Goal: Task Accomplishment & Management: Manage account settings

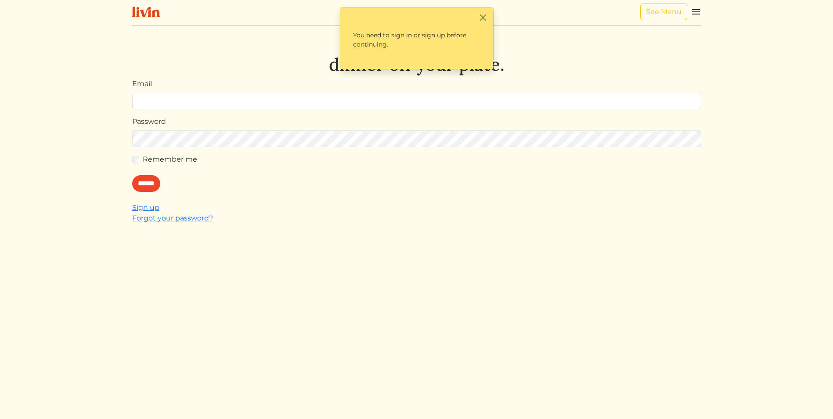
click at [236, 101] on input "Email" at bounding box center [416, 101] width 569 height 17
type input "**********"
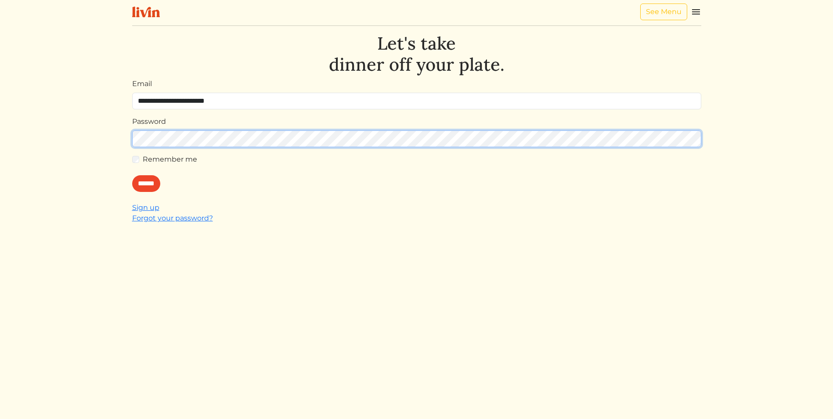
click at [132, 175] on input "******" at bounding box center [146, 183] width 28 height 17
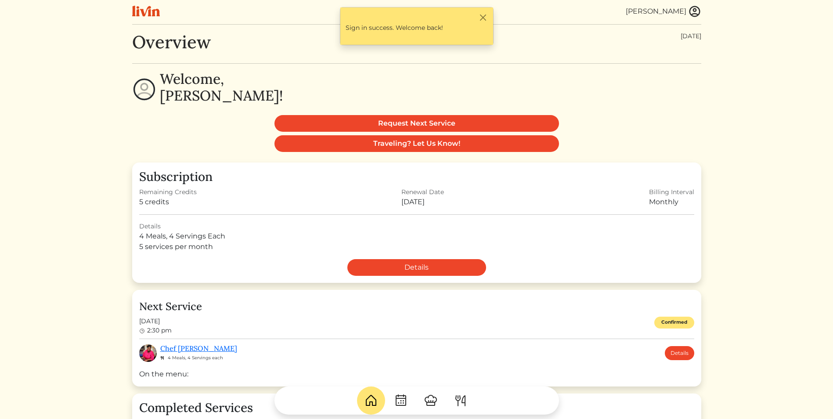
click at [699, 14] on img at bounding box center [694, 11] width 13 height 13
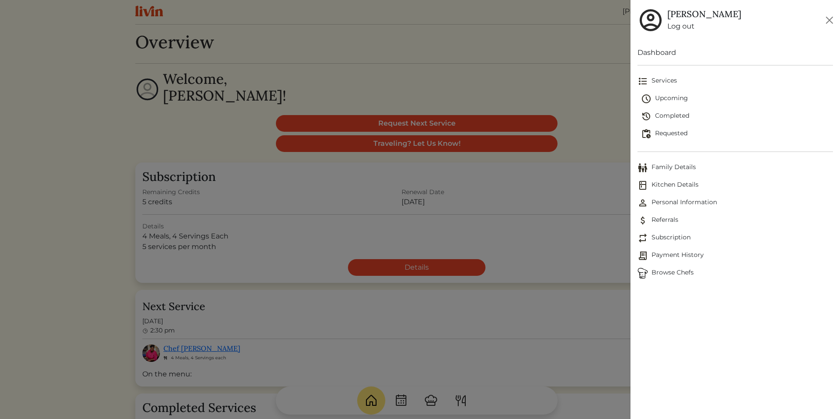
click at [185, 95] on div at bounding box center [420, 209] width 840 height 419
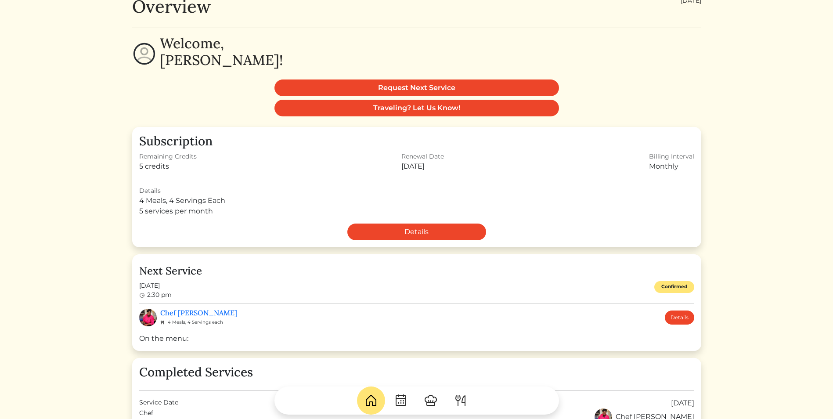
scroll to position [88, 0]
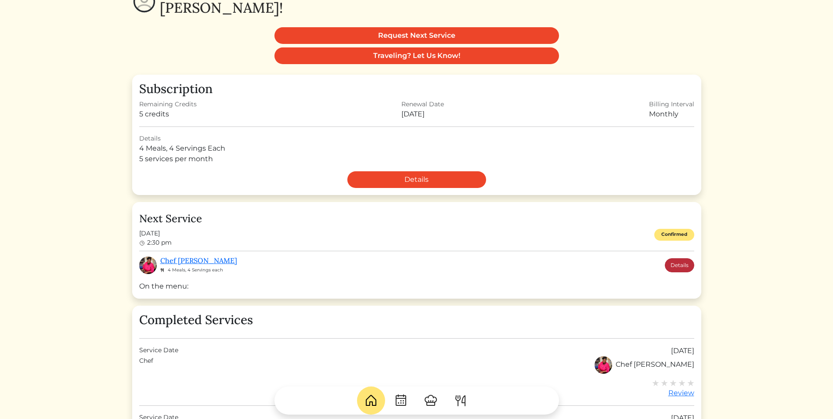
click at [688, 267] on link "Details" at bounding box center [679, 265] width 29 height 14
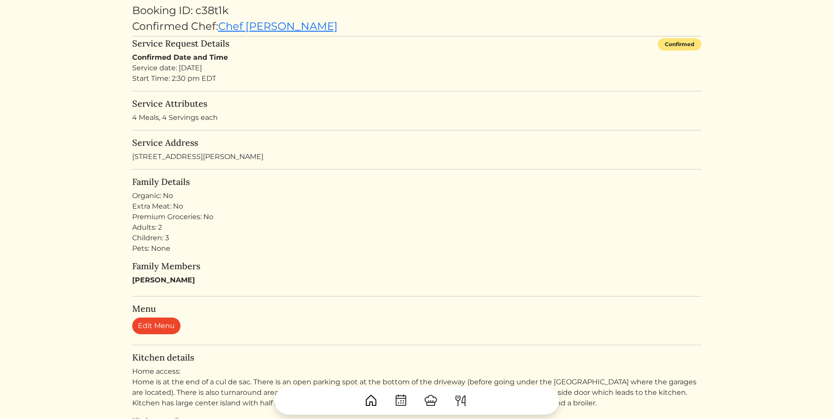
scroll to position [88, 0]
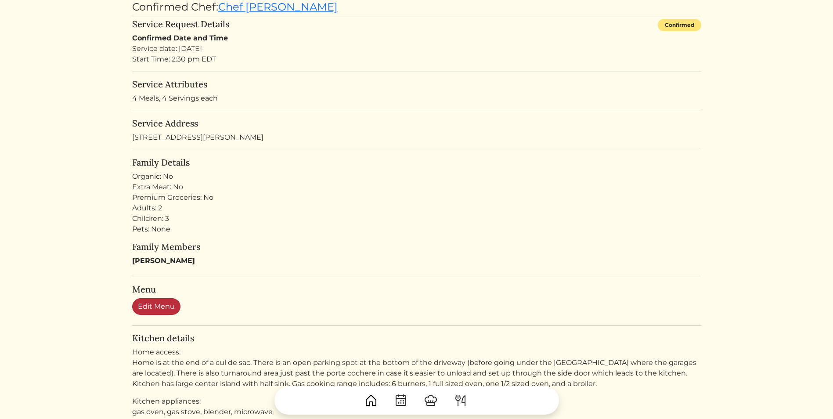
click at [151, 305] on link "Edit Menu" at bounding box center [156, 306] width 48 height 17
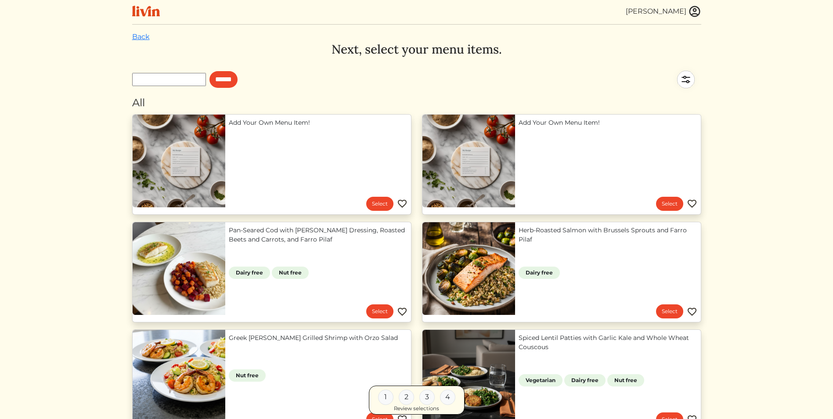
click at [681, 77] on img at bounding box center [686, 79] width 31 height 31
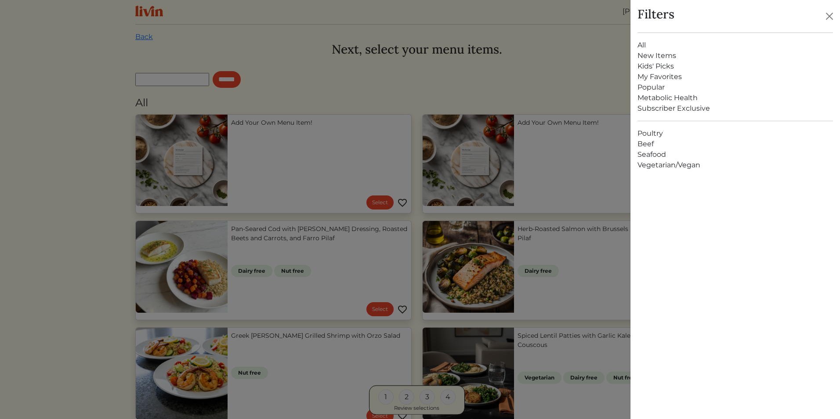
click at [656, 131] on link "Poultry" at bounding box center [736, 133] width 196 height 11
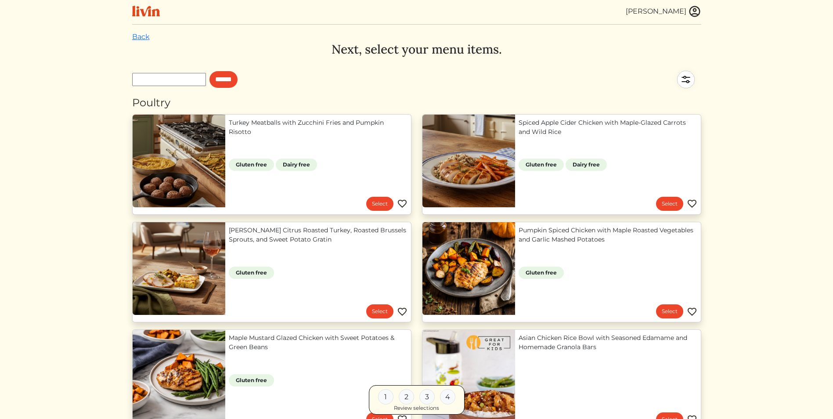
click at [684, 83] on img at bounding box center [686, 79] width 31 height 31
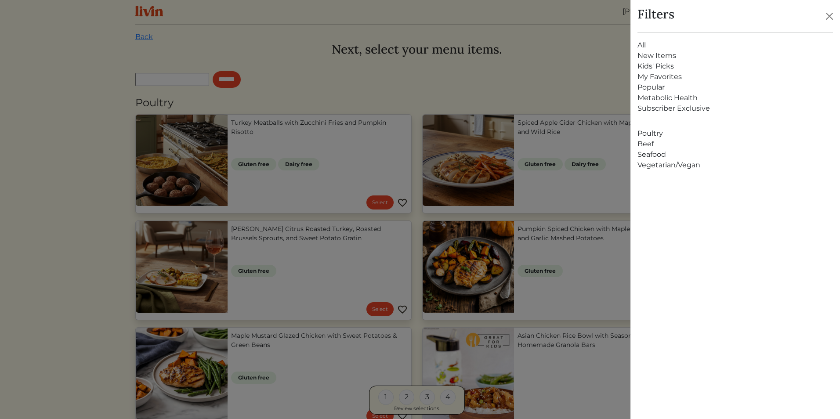
click at [674, 109] on link "Subscriber Exclusive" at bounding box center [736, 108] width 196 height 11
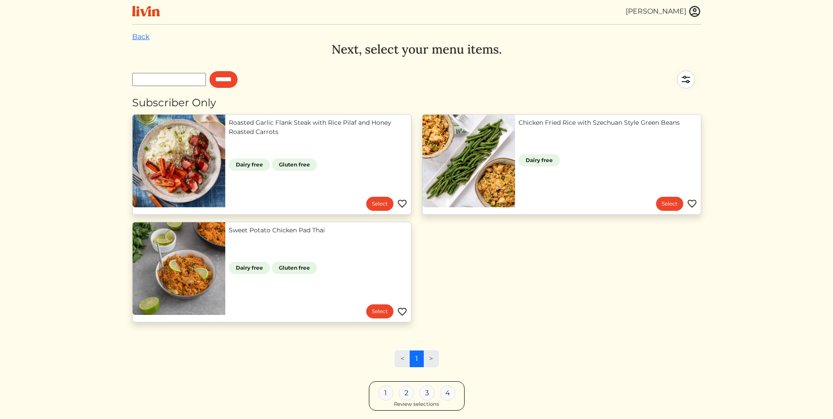
click at [685, 76] on img at bounding box center [686, 79] width 31 height 31
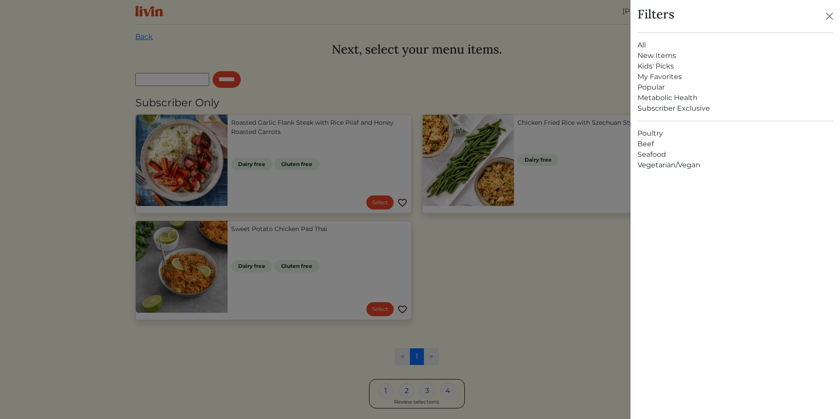
click at [657, 83] on link "Popular" at bounding box center [736, 87] width 196 height 11
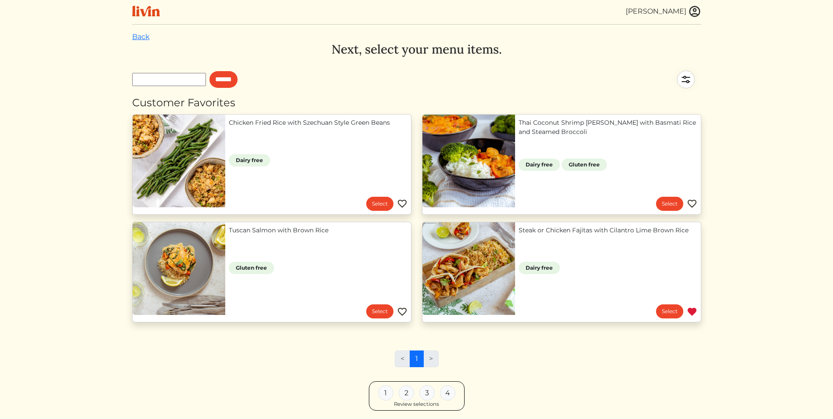
click at [690, 75] on img at bounding box center [686, 79] width 31 height 31
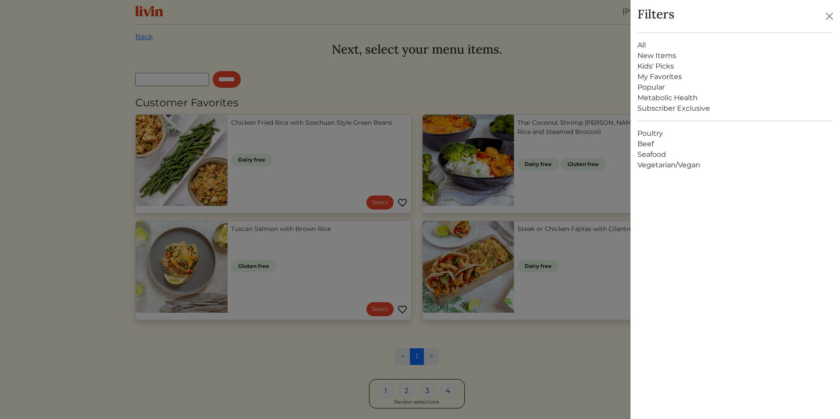
click at [663, 76] on link "My Favorites" at bounding box center [736, 77] width 196 height 11
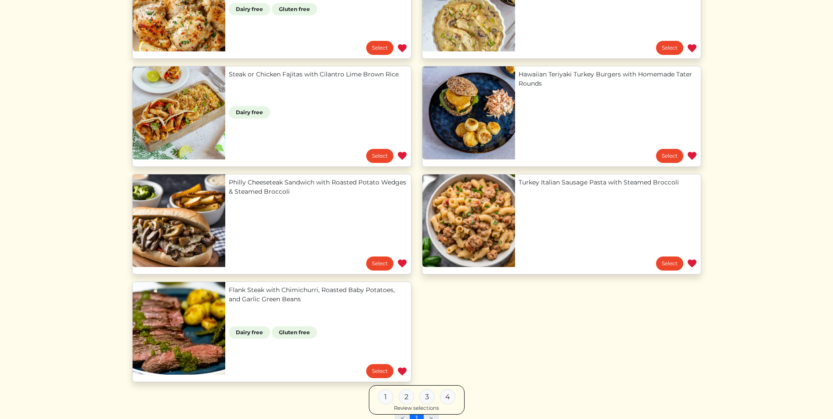
scroll to position [308, 0]
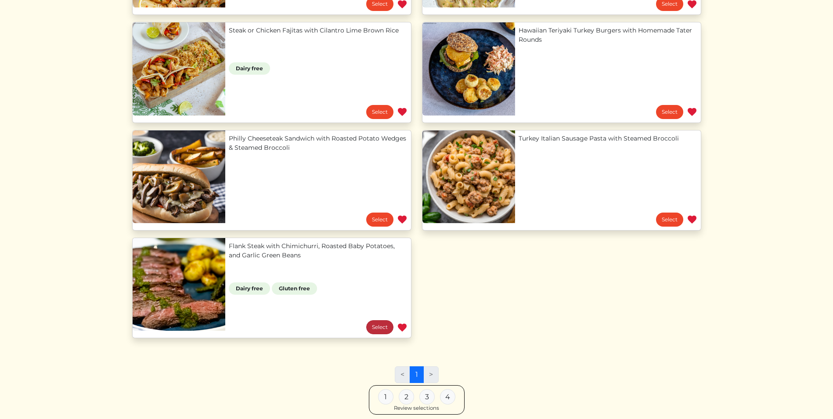
click at [374, 330] on link "Select" at bounding box center [379, 327] width 27 height 14
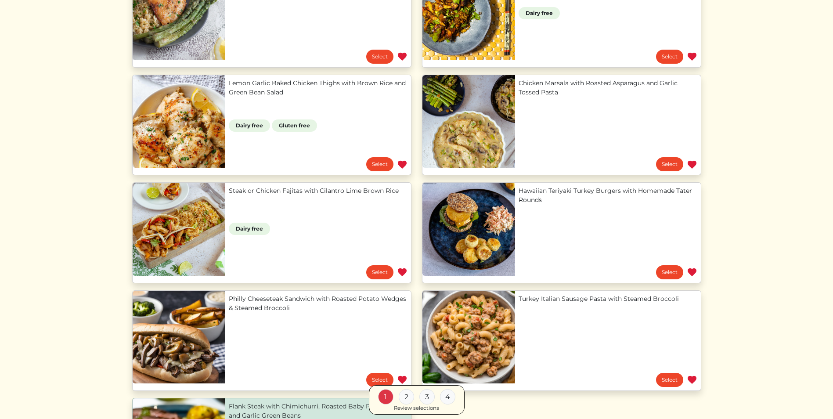
scroll to position [132, 0]
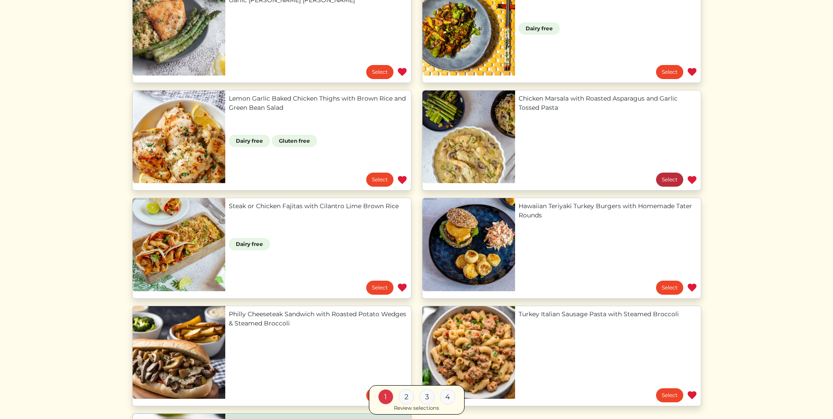
click at [667, 180] on link "Select" at bounding box center [669, 180] width 27 height 14
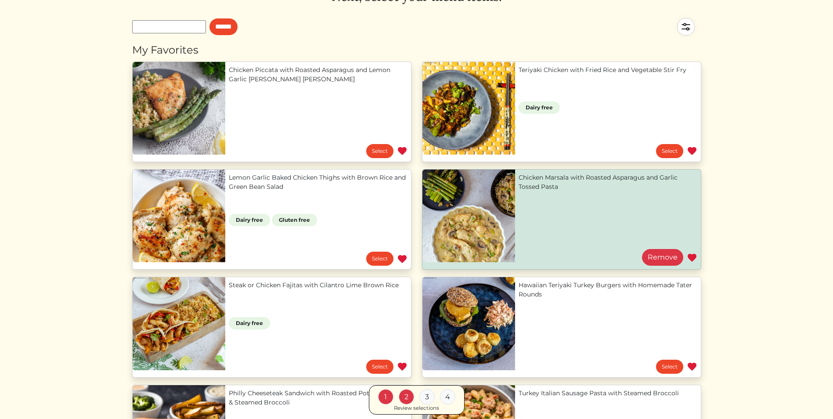
scroll to position [0, 0]
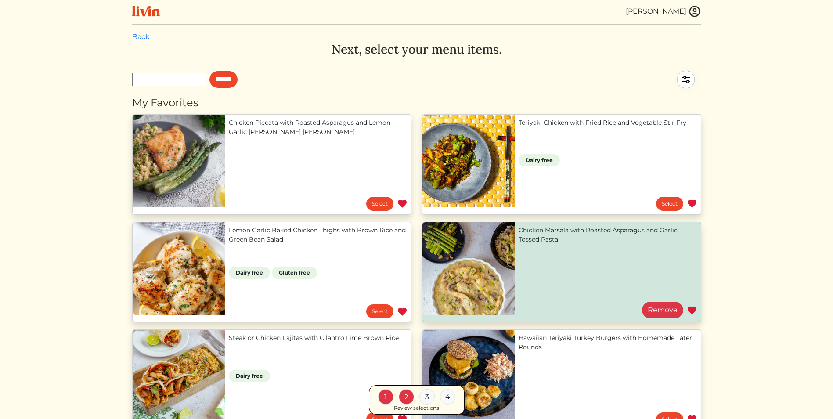
click at [688, 75] on img at bounding box center [686, 79] width 31 height 31
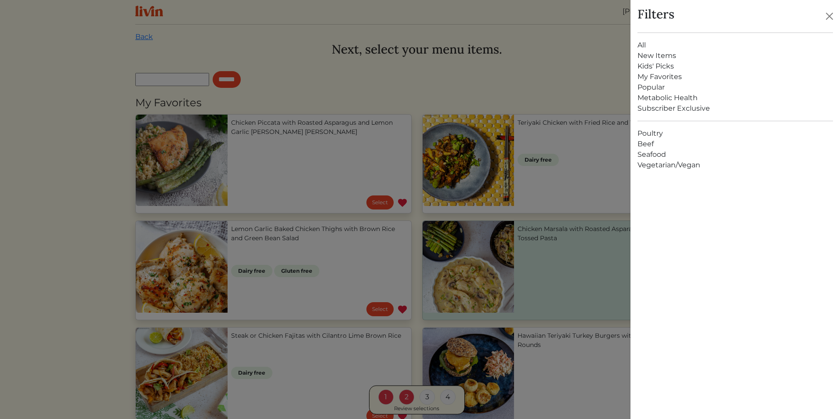
click at [644, 44] on link "All" at bounding box center [736, 45] width 196 height 11
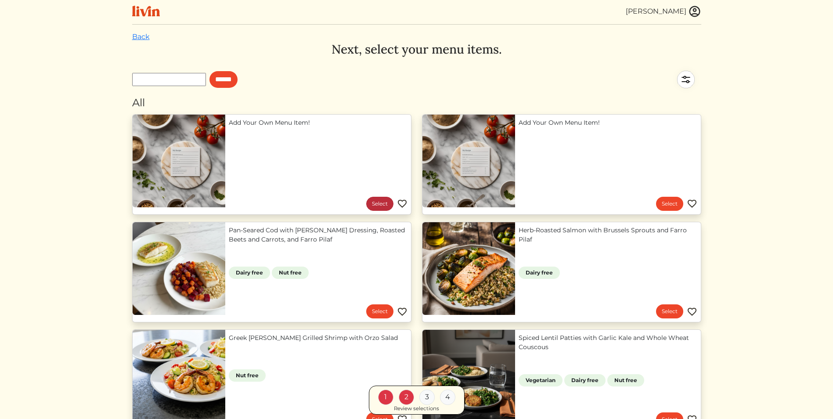
click at [379, 204] on link "Select" at bounding box center [379, 204] width 27 height 14
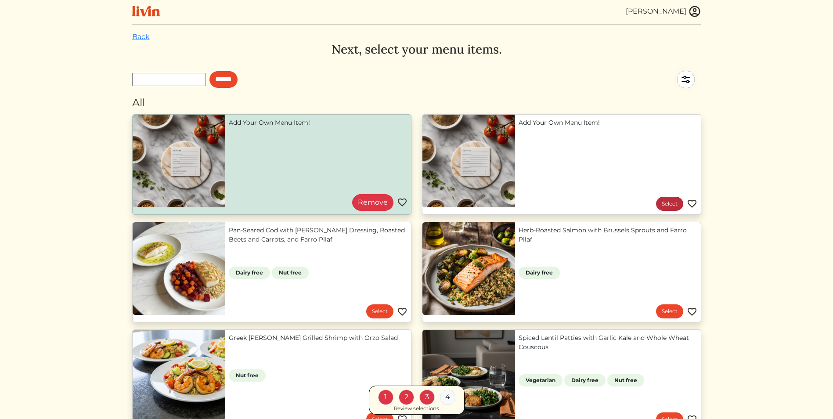
click at [669, 206] on link "Select" at bounding box center [669, 204] width 27 height 14
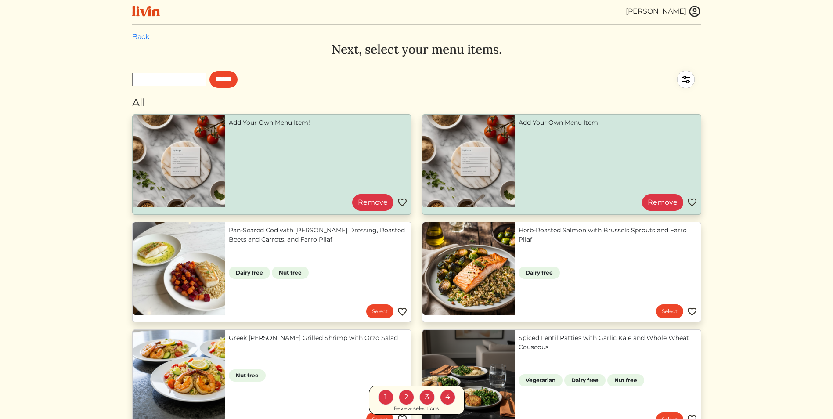
click at [190, 81] on input "text" at bounding box center [169, 79] width 74 height 13
type input "*"
click at [136, 34] on link "Back" at bounding box center [141, 37] width 18 height 8
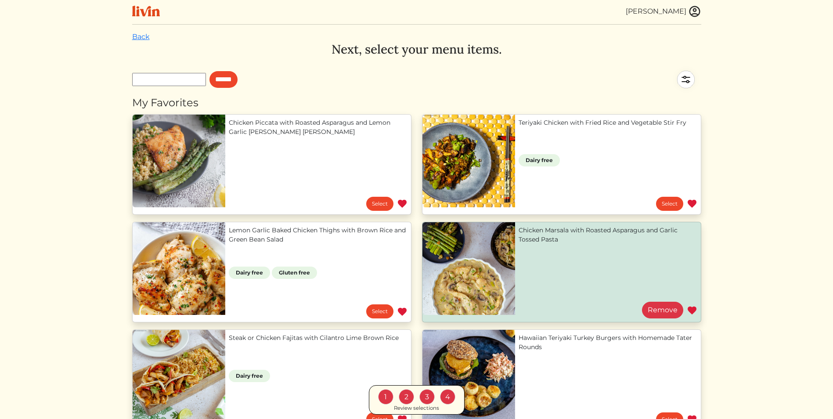
click at [141, 17] on link at bounding box center [149, 11] width 35 height 15
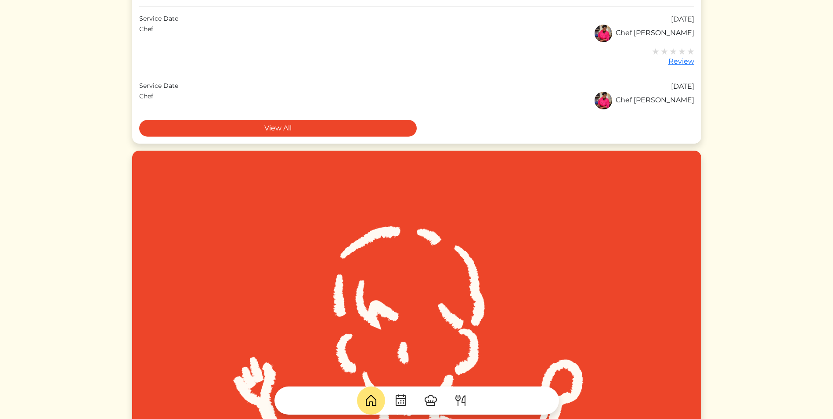
scroll to position [571, 0]
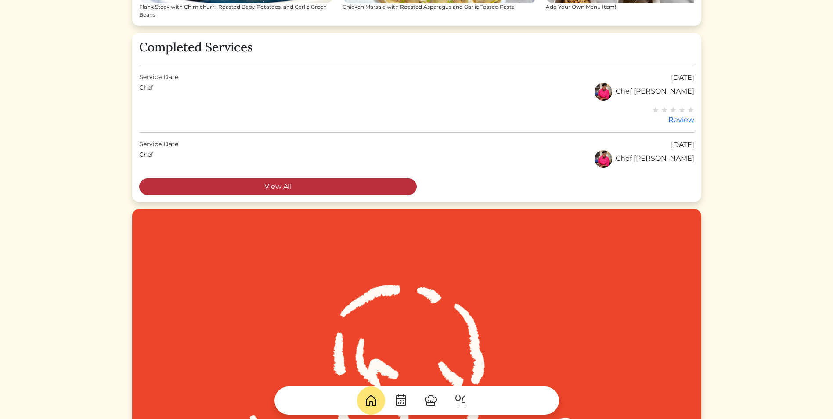
click at [323, 192] on link "View All" at bounding box center [278, 186] width 278 height 17
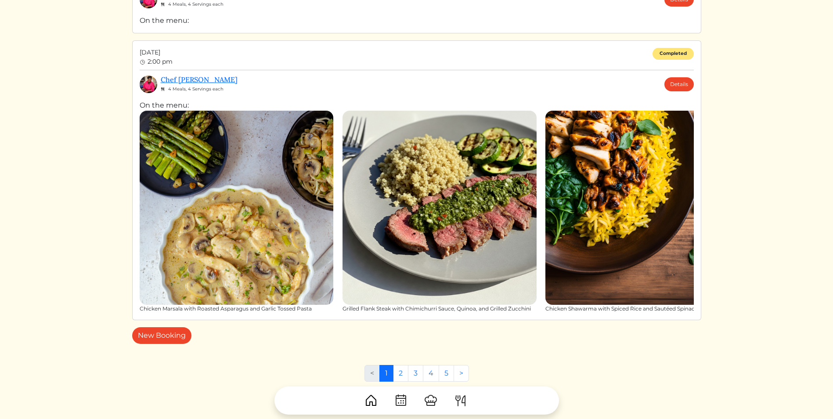
scroll to position [1230, 0]
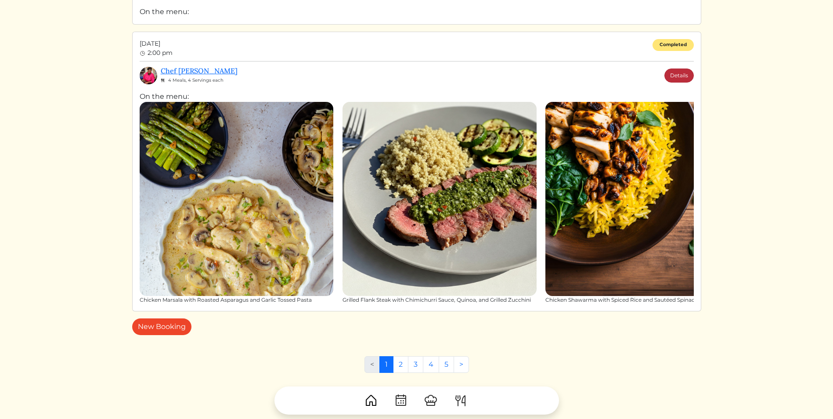
click at [686, 80] on link "Details" at bounding box center [679, 76] width 29 height 14
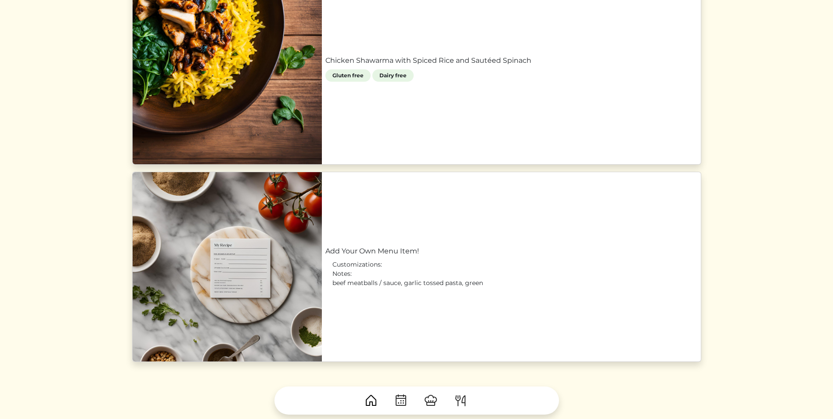
scroll to position [791, 0]
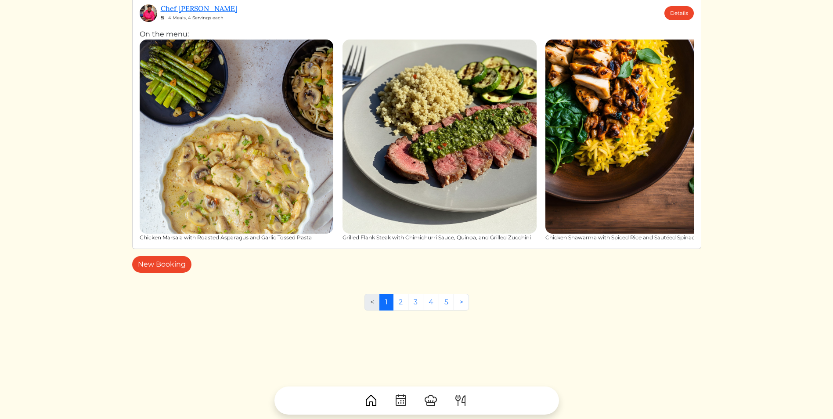
scroll to position [1293, 0]
click at [398, 299] on link "2" at bounding box center [400, 301] width 15 height 17
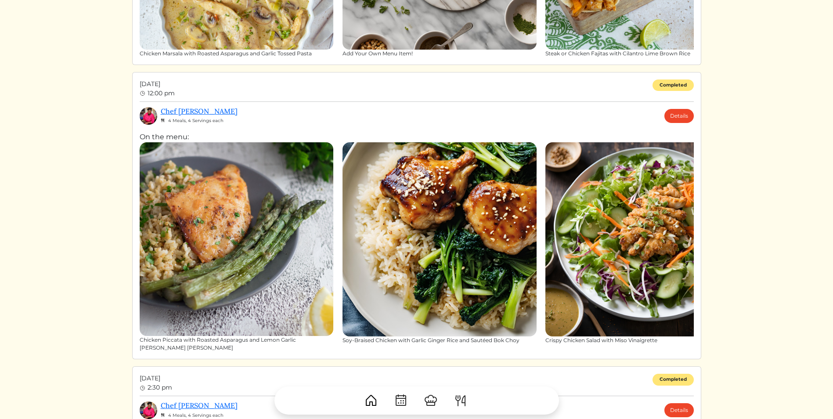
scroll to position [439, 0]
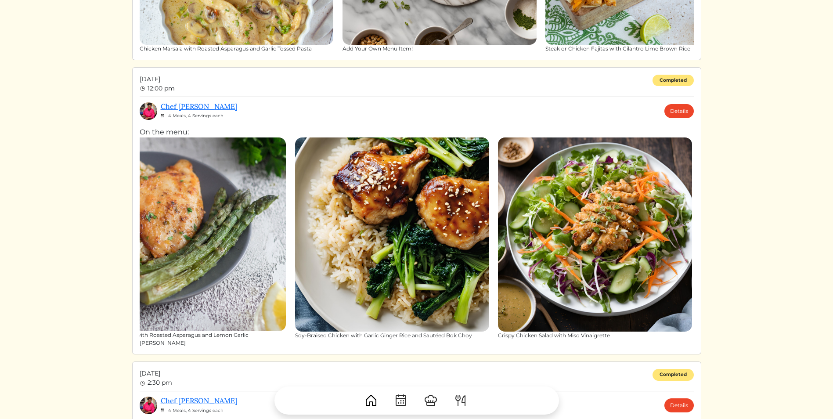
drag, startPoint x: 521, startPoint y: 336, endPoint x: 474, endPoint y: 337, distance: 47.5
click at [474, 337] on div "Soy-Braised Chicken with Garlic Ginger Rice and Sautéed Bok Choy" at bounding box center [392, 336] width 194 height 8
click at [671, 116] on link "Details" at bounding box center [679, 111] width 29 height 14
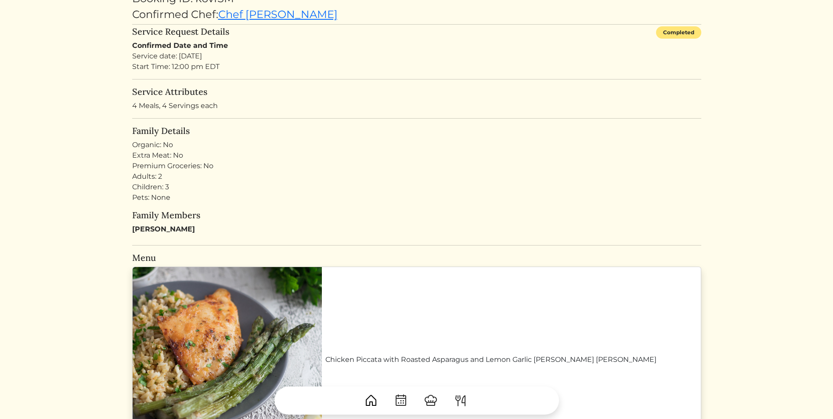
scroll to position [351, 0]
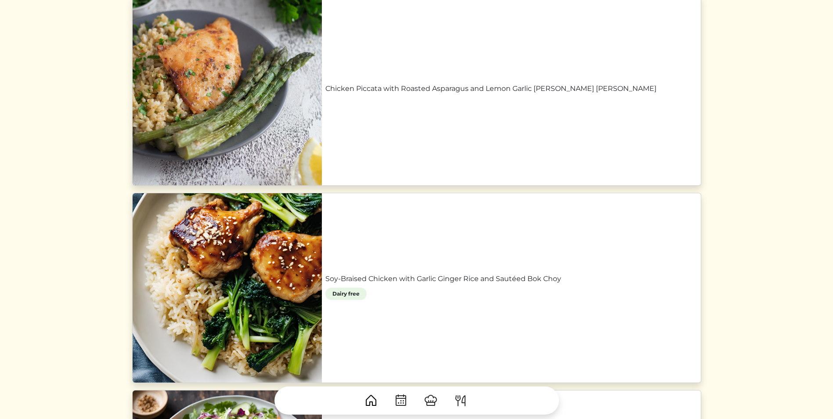
click at [329, 281] on link "Soy-Braised Chicken with Garlic Ginger Rice and Sautéed Bok Choy" at bounding box center [512, 279] width 372 height 11
click at [381, 274] on link "Soy-Braised Chicken with Garlic Ginger Rice and Sautéed Bok Choy" at bounding box center [512, 279] width 372 height 11
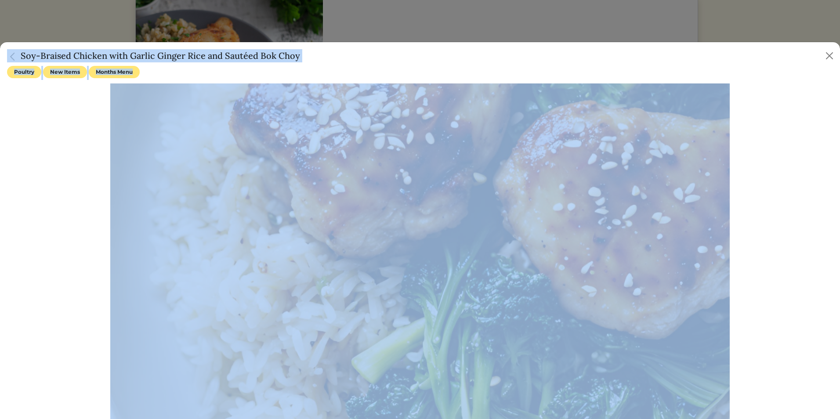
click at [236, 70] on div "Poultry New Items Months Menu" at bounding box center [420, 73] width 826 height 14
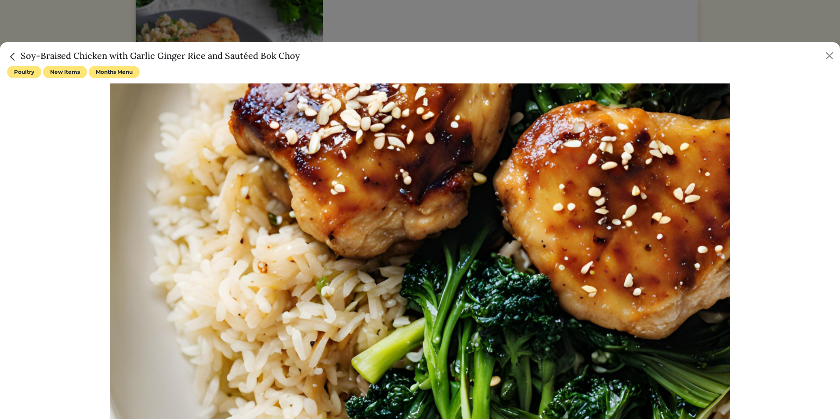
drag, startPoint x: 303, startPoint y: 54, endPoint x: 20, endPoint y: 55, distance: 282.9
click at [20, 55] on div "Soy-Braised Chicken with Garlic Ginger Rice and Sautéed Bok Choy" at bounding box center [420, 54] width 840 height 24
copy h5 "Soy-Braised Chicken with Garlic Ginger Rice and Sautéed Bok Choy"
click at [829, 51] on button "Close" at bounding box center [829, 56] width 14 height 14
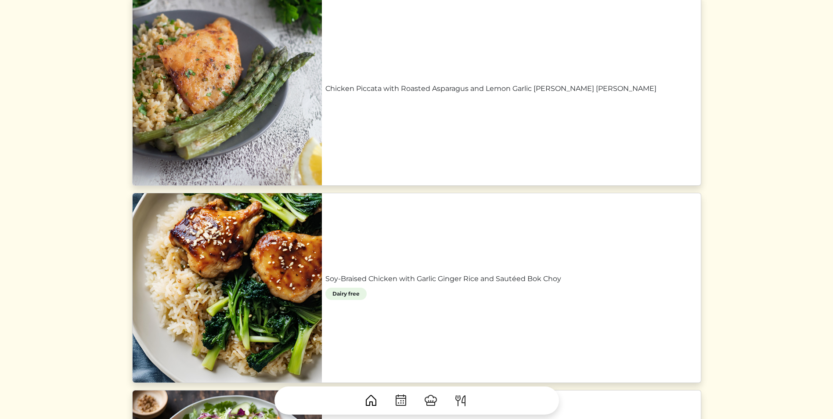
scroll to position [0, 0]
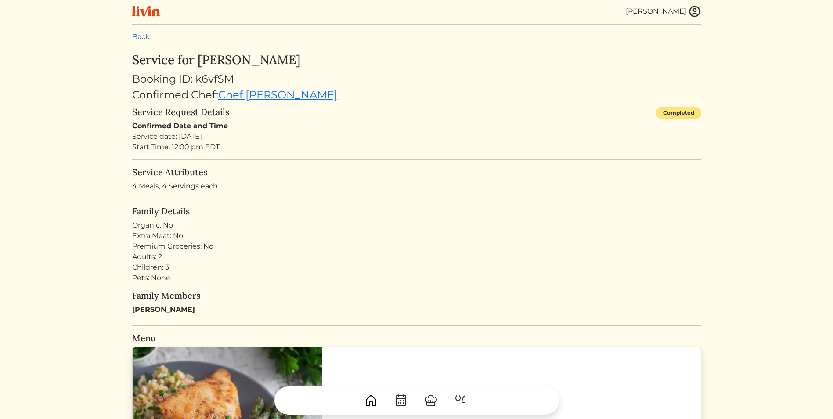
click at [144, 37] on link "Back" at bounding box center [141, 37] width 18 height 8
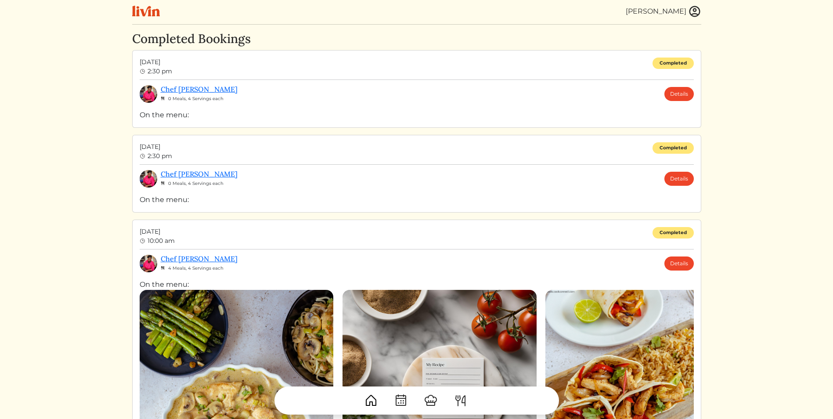
click at [146, 12] on img at bounding box center [146, 11] width 28 height 11
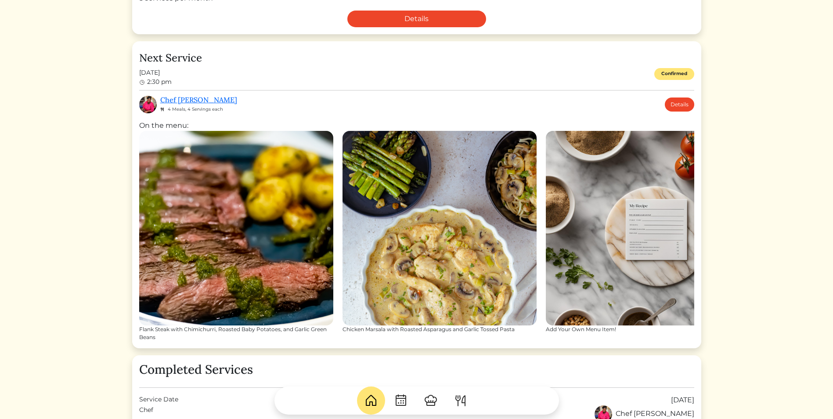
scroll to position [264, 0]
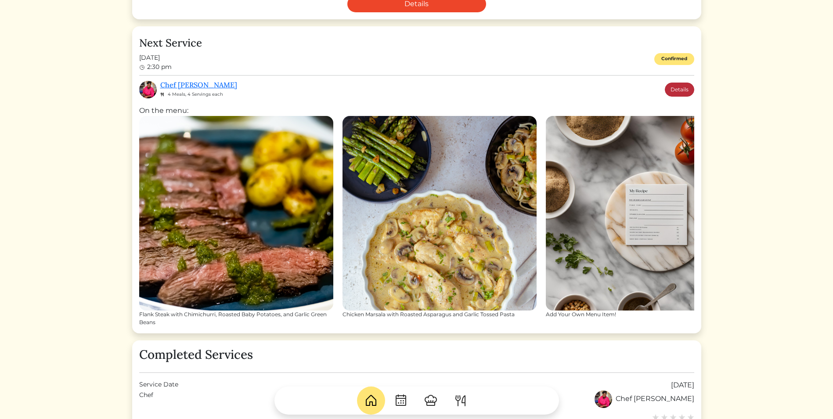
click at [685, 89] on link "Details" at bounding box center [679, 90] width 29 height 14
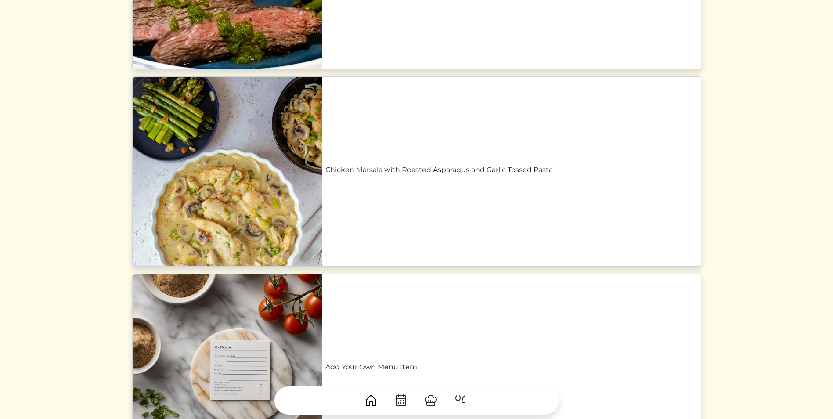
scroll to position [264, 0]
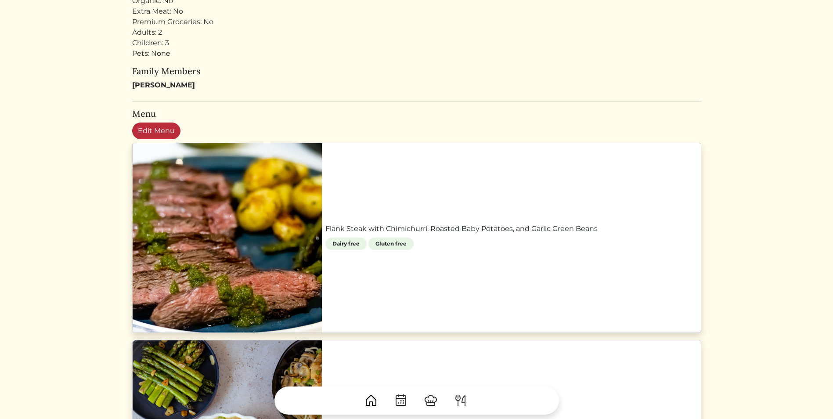
click at [155, 132] on link "Edit Menu" at bounding box center [156, 131] width 48 height 17
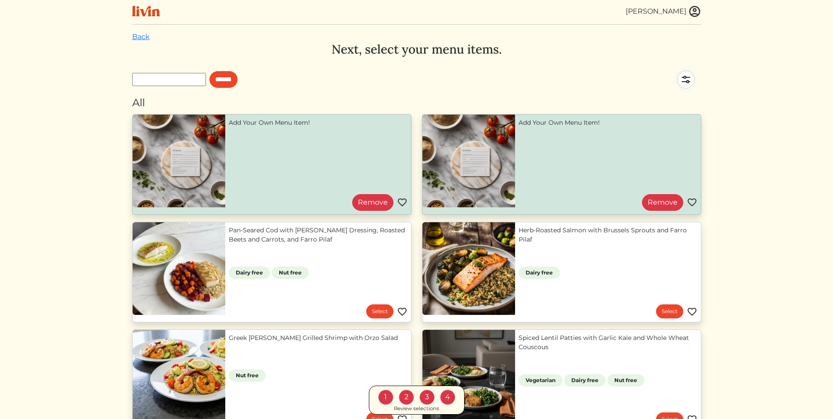
click at [425, 408] on div "Review selections" at bounding box center [416, 409] width 45 height 8
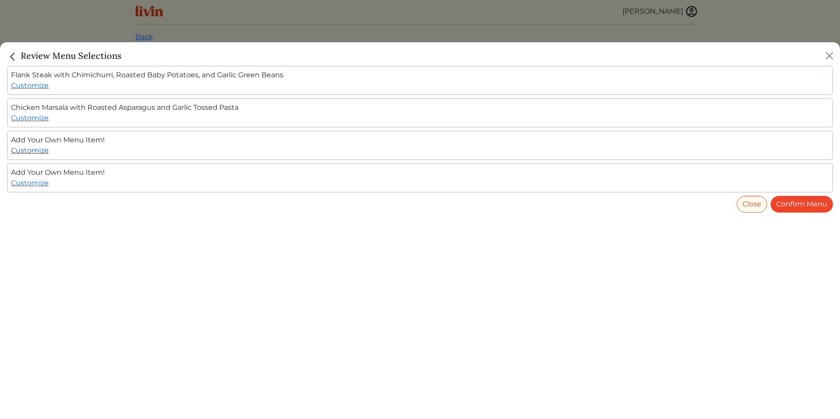
click at [31, 152] on link "Customize" at bounding box center [30, 150] width 38 height 8
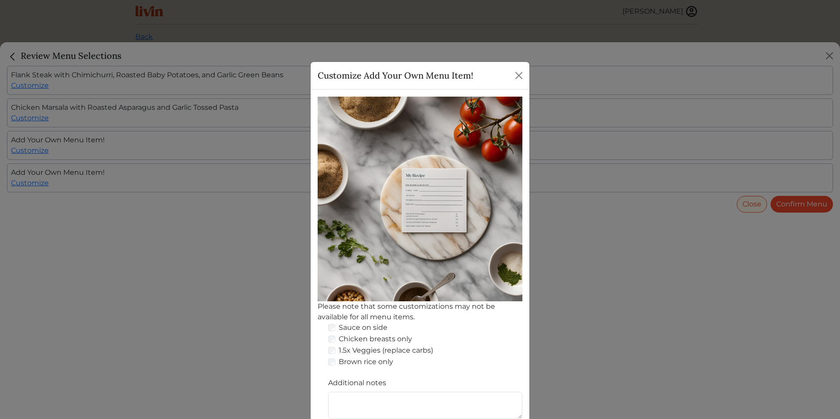
scroll to position [36, 0]
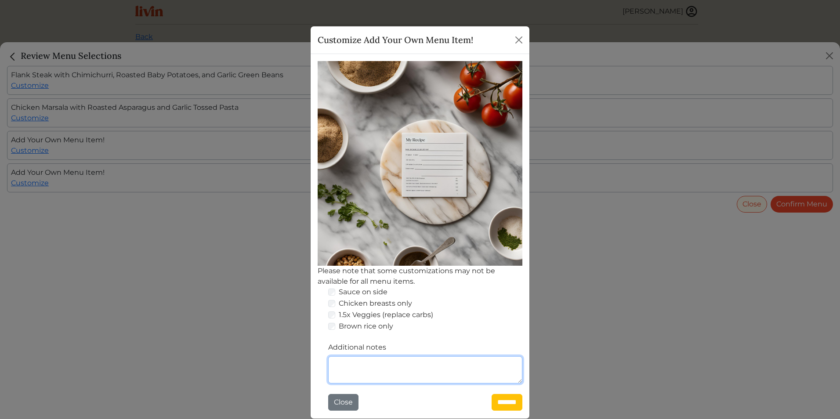
click at [359, 363] on textarea "Additional notes" at bounding box center [425, 369] width 194 height 27
paste textarea "**********"
drag, startPoint x: 422, startPoint y: 364, endPoint x: 467, endPoint y: 363, distance: 45.3
click at [467, 363] on textarea "**********" at bounding box center [425, 369] width 194 height 27
drag, startPoint x: 369, startPoint y: 377, endPoint x: 326, endPoint y: 377, distance: 43.1
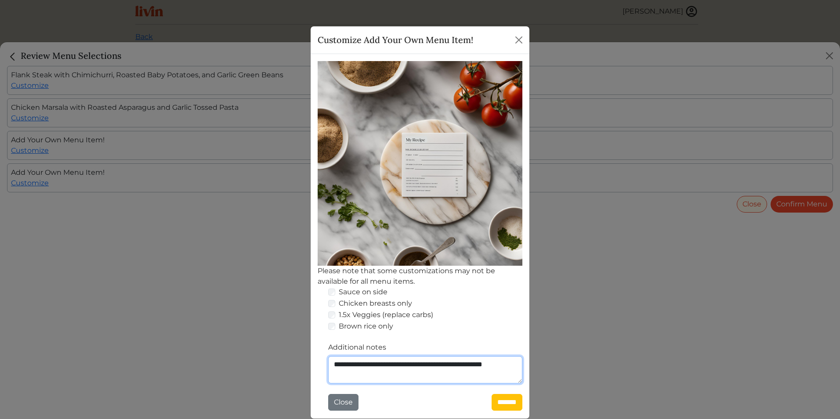
click at [328, 377] on textarea "**********" at bounding box center [425, 369] width 194 height 27
type textarea "**********"
click at [495, 400] on input "*******" at bounding box center [507, 402] width 31 height 17
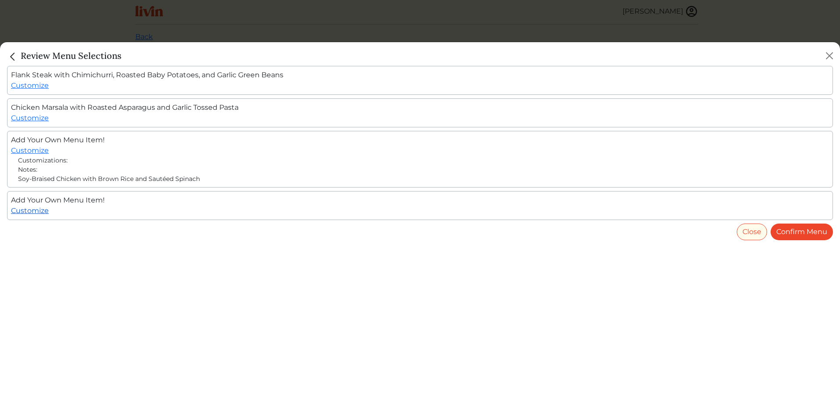
click at [40, 214] on link "Customize" at bounding box center [30, 210] width 38 height 8
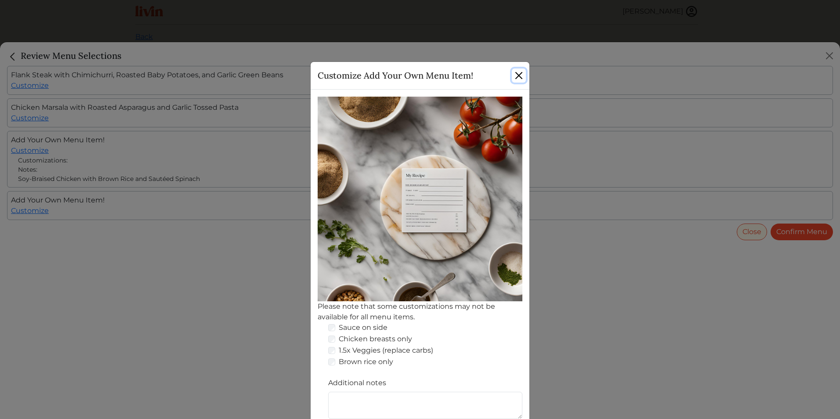
click at [518, 75] on button "Close" at bounding box center [519, 76] width 14 height 14
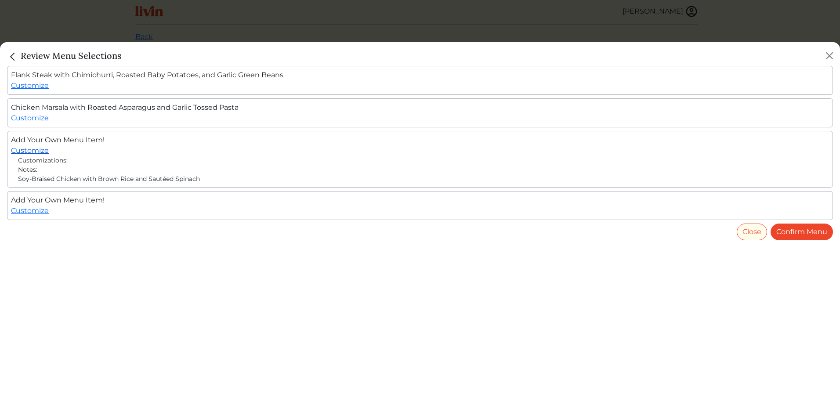
click at [39, 152] on link "Customize" at bounding box center [30, 150] width 38 height 8
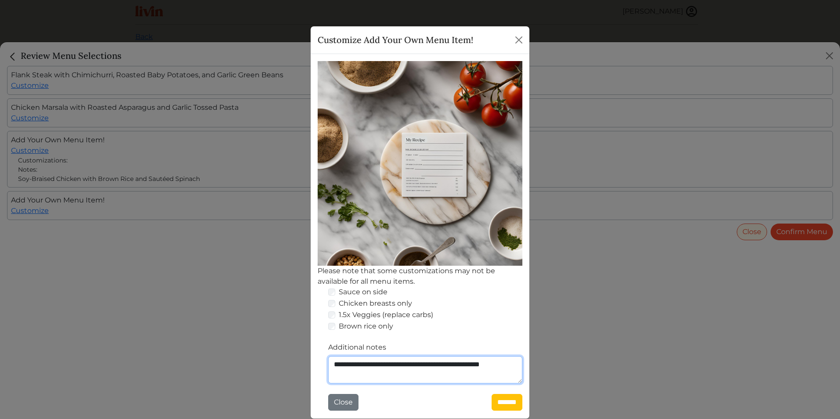
click at [406, 363] on textarea "**********" at bounding box center [425, 369] width 194 height 27
type textarea "**********"
click at [498, 406] on input "*******" at bounding box center [507, 402] width 31 height 17
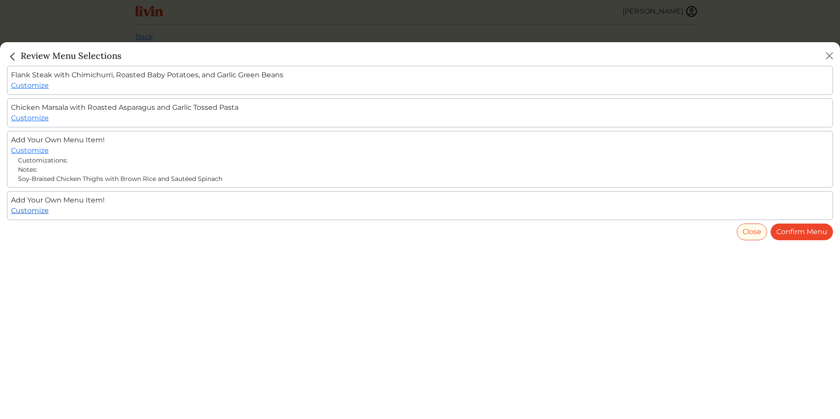
click at [39, 210] on link "Customize" at bounding box center [30, 210] width 38 height 8
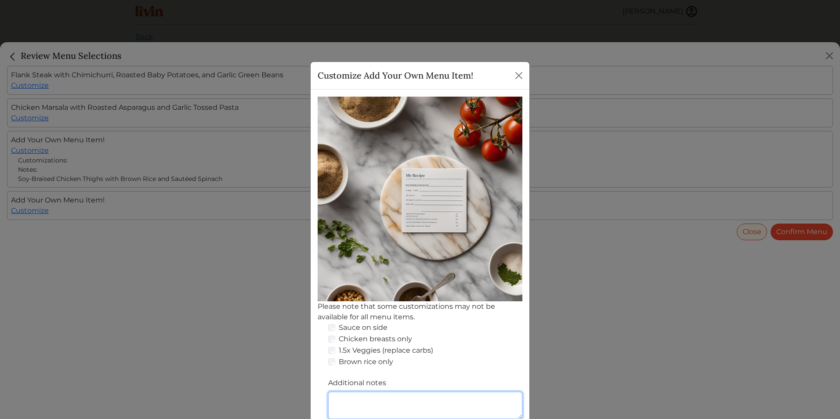
click at [419, 397] on textarea "Additional notes" at bounding box center [425, 405] width 194 height 27
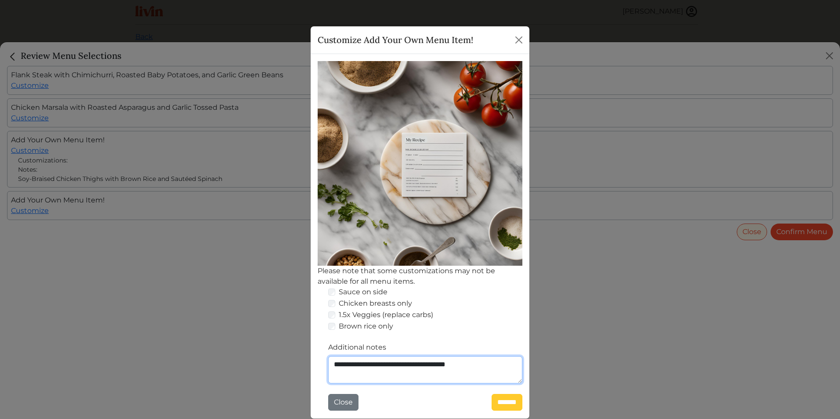
type textarea "**********"
click at [500, 399] on input "*******" at bounding box center [507, 402] width 31 height 17
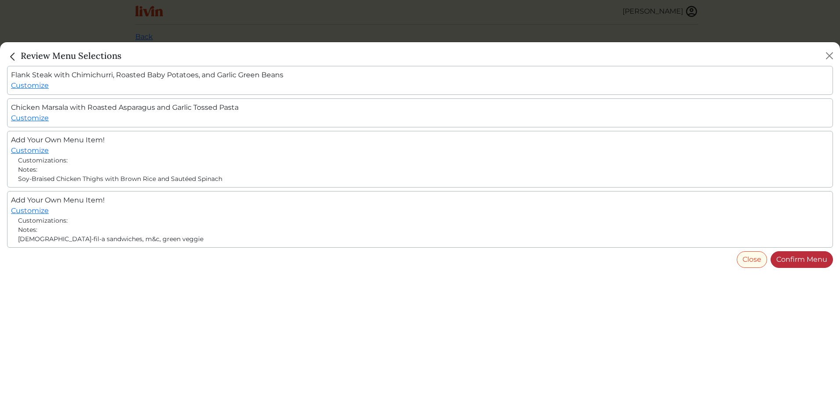
click at [820, 256] on link "Confirm Menu" at bounding box center [802, 259] width 62 height 17
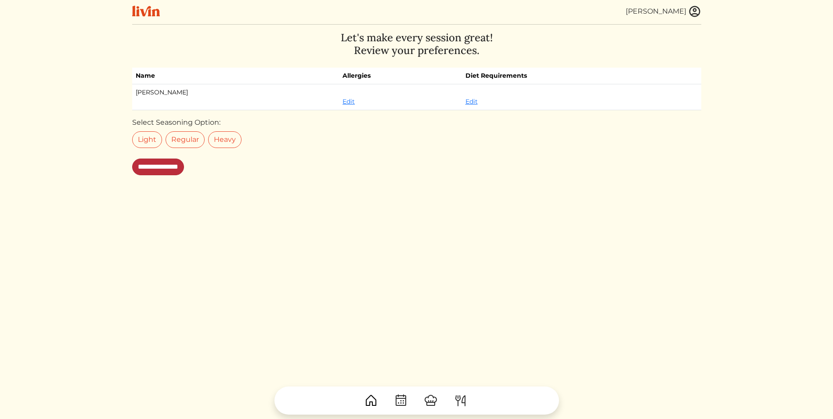
click at [168, 168] on input "**********" at bounding box center [158, 167] width 52 height 17
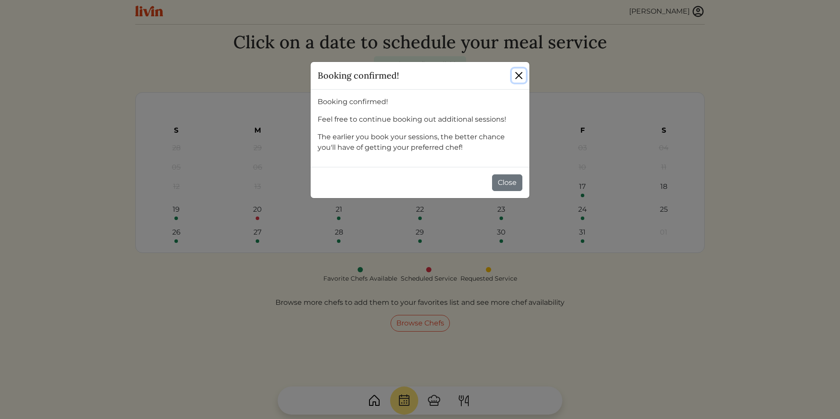
click at [518, 75] on button "Close" at bounding box center [519, 76] width 14 height 14
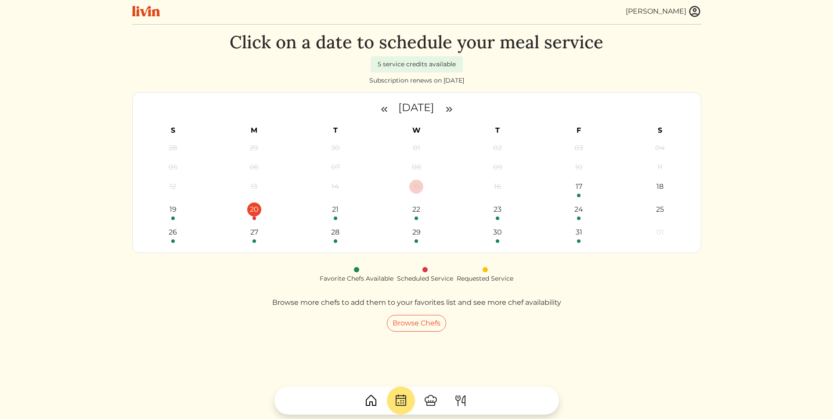
click at [254, 214] on div "20" at bounding box center [254, 210] width 14 height 14
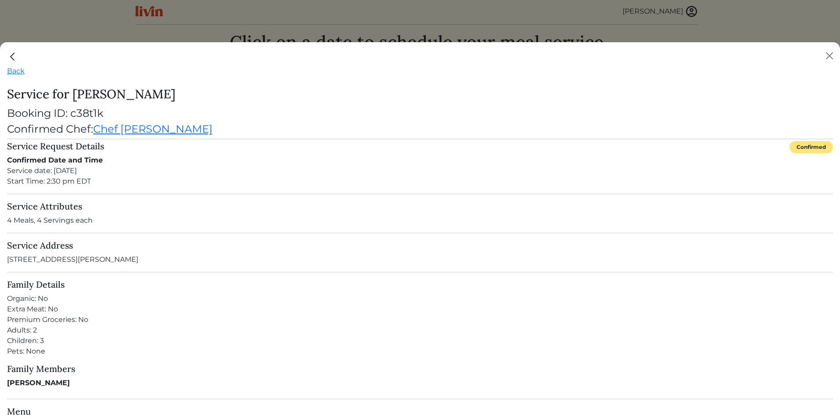
scroll to position [220, 0]
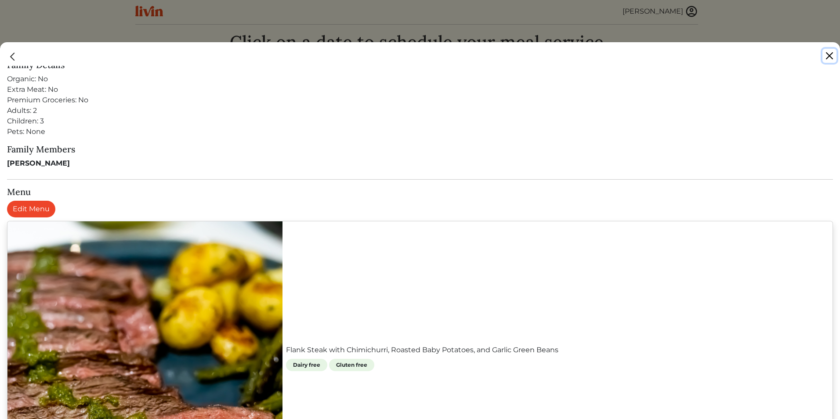
click at [826, 56] on button "Close" at bounding box center [829, 56] width 14 height 14
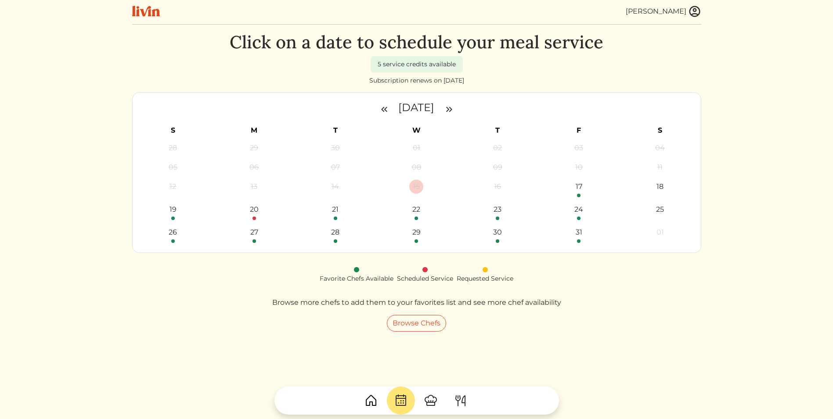
click at [693, 8] on img at bounding box center [694, 11] width 13 height 13
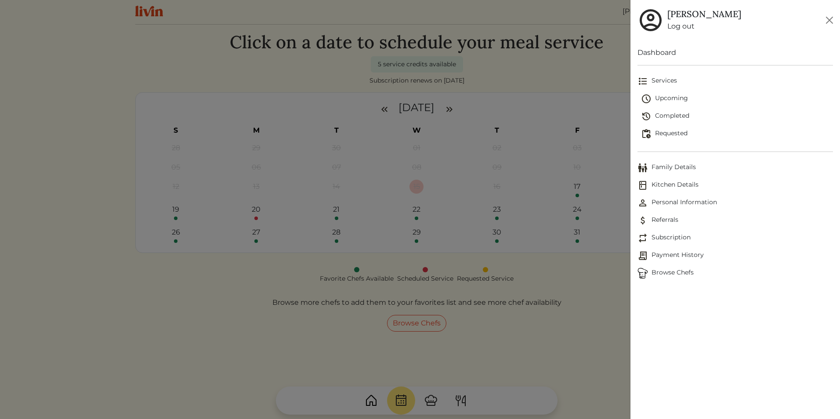
click at [672, 99] on span "Upcoming" at bounding box center [737, 99] width 192 height 11
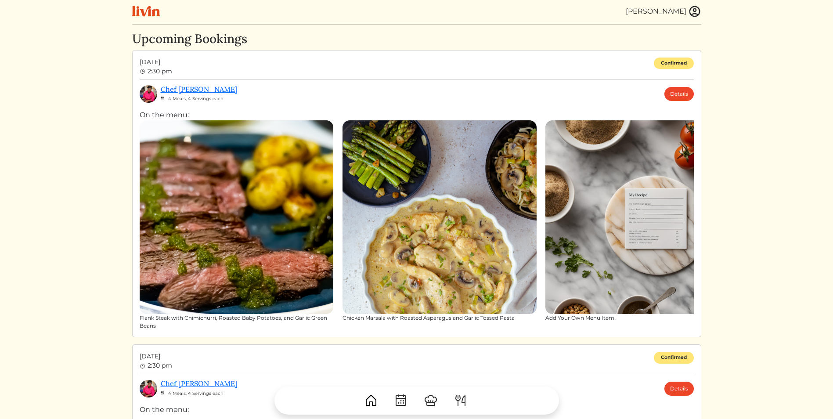
click at [643, 233] on img at bounding box center [643, 217] width 194 height 194
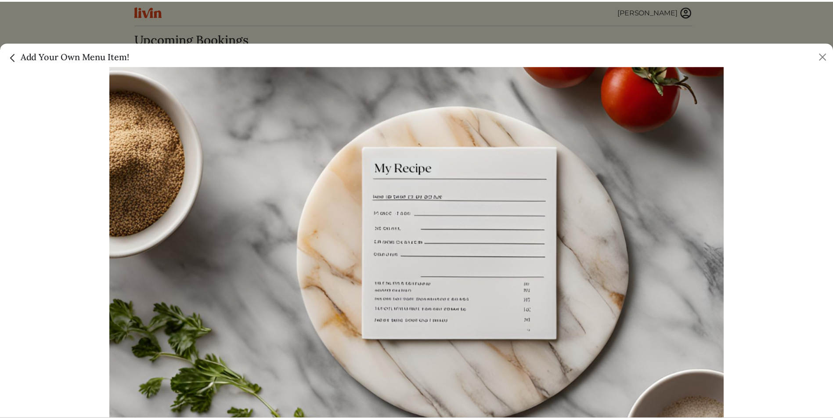
scroll to position [165, 0]
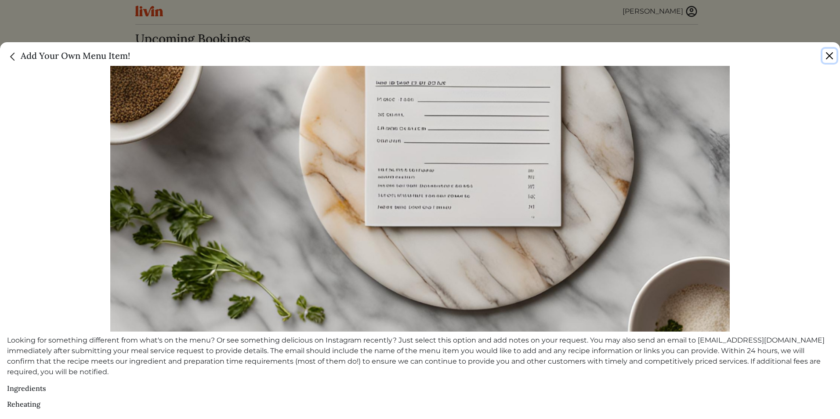
click at [831, 50] on button "Close" at bounding box center [829, 56] width 14 height 14
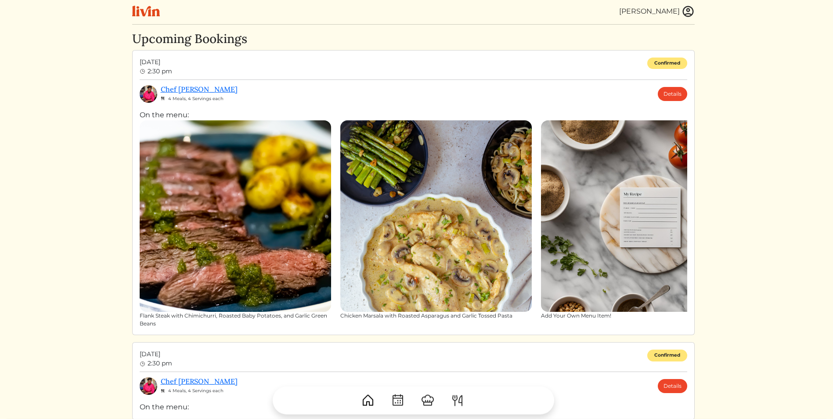
scroll to position [161, 0]
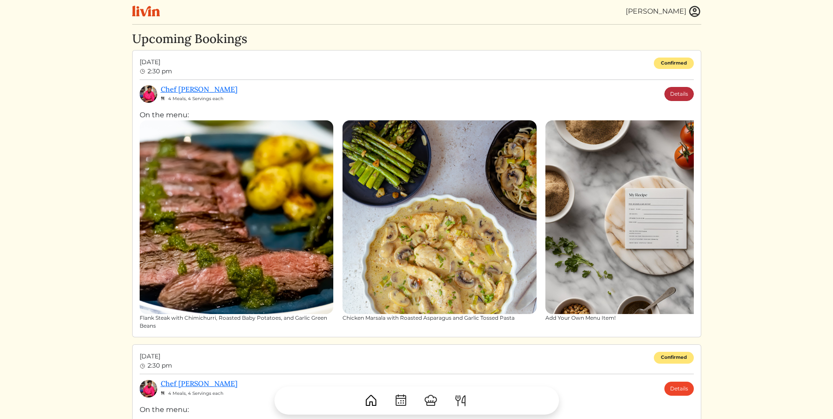
click at [672, 94] on link "Details" at bounding box center [679, 94] width 29 height 14
